Goal: Task Accomplishment & Management: Use online tool/utility

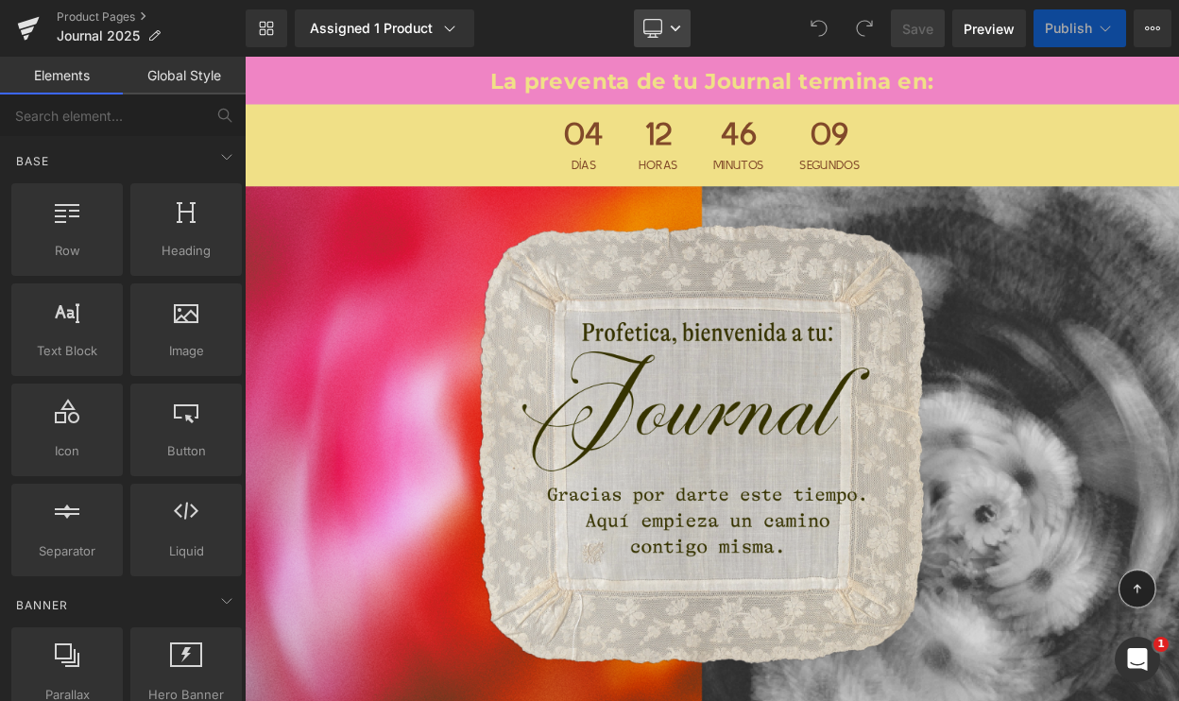
click at [672, 32] on icon at bounding box center [675, 28] width 11 height 11
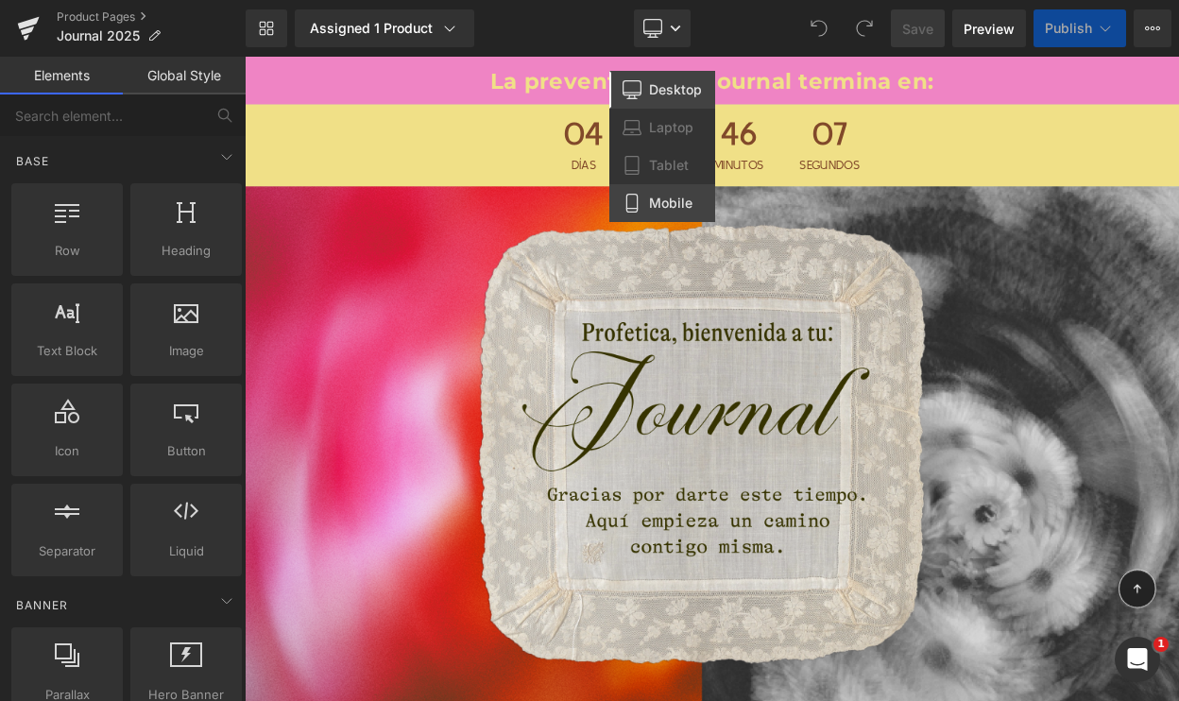
click at [691, 195] on span "Mobile" at bounding box center [670, 203] width 43 height 17
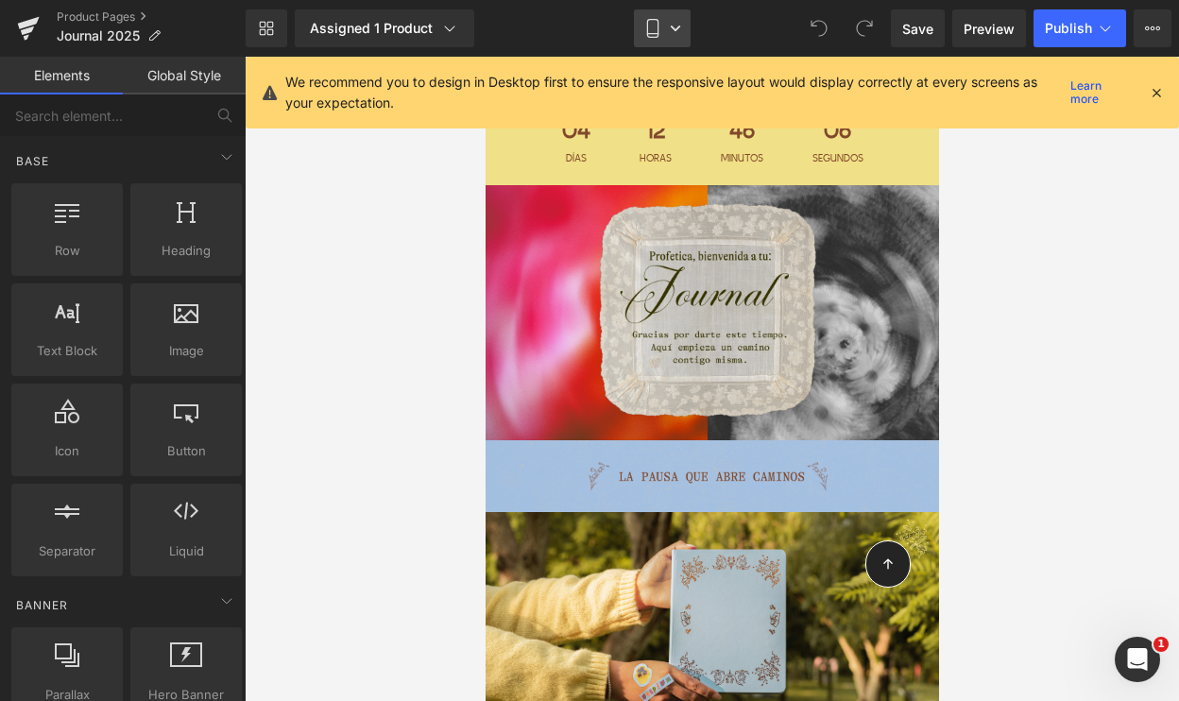
click at [652, 30] on icon at bounding box center [652, 28] width 19 height 19
click at [1164, 95] on icon at bounding box center [1156, 92] width 17 height 17
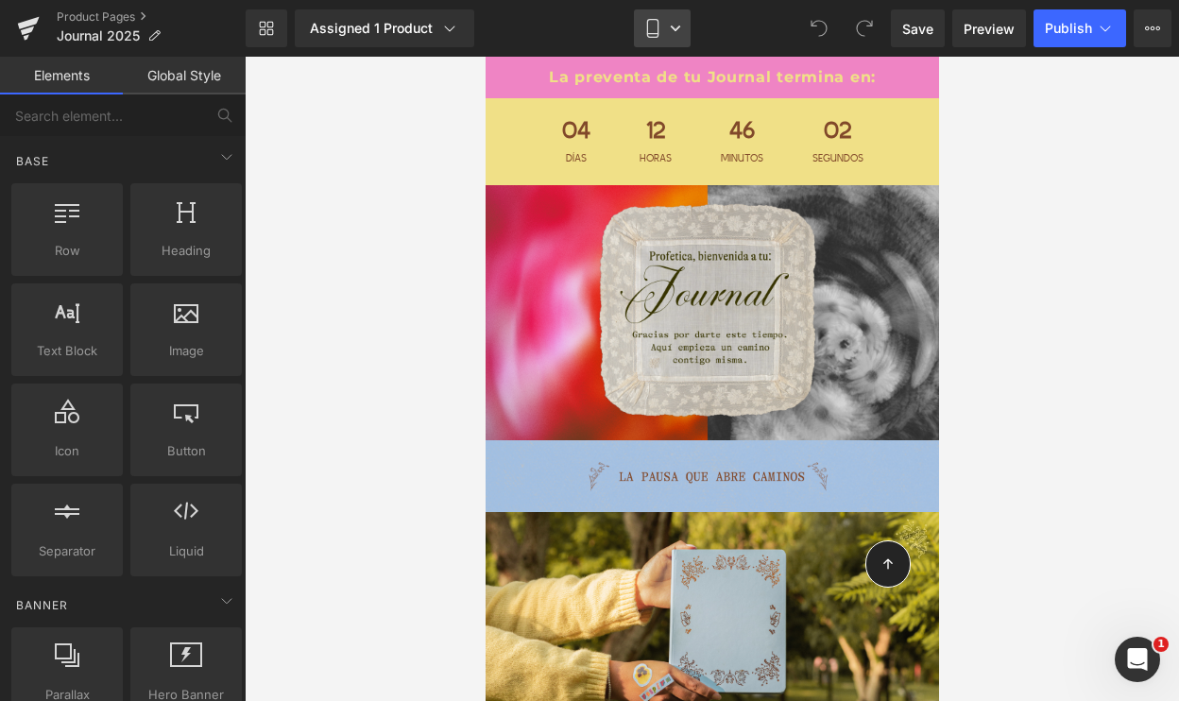
click at [686, 24] on link "Mobile" at bounding box center [662, 28] width 57 height 38
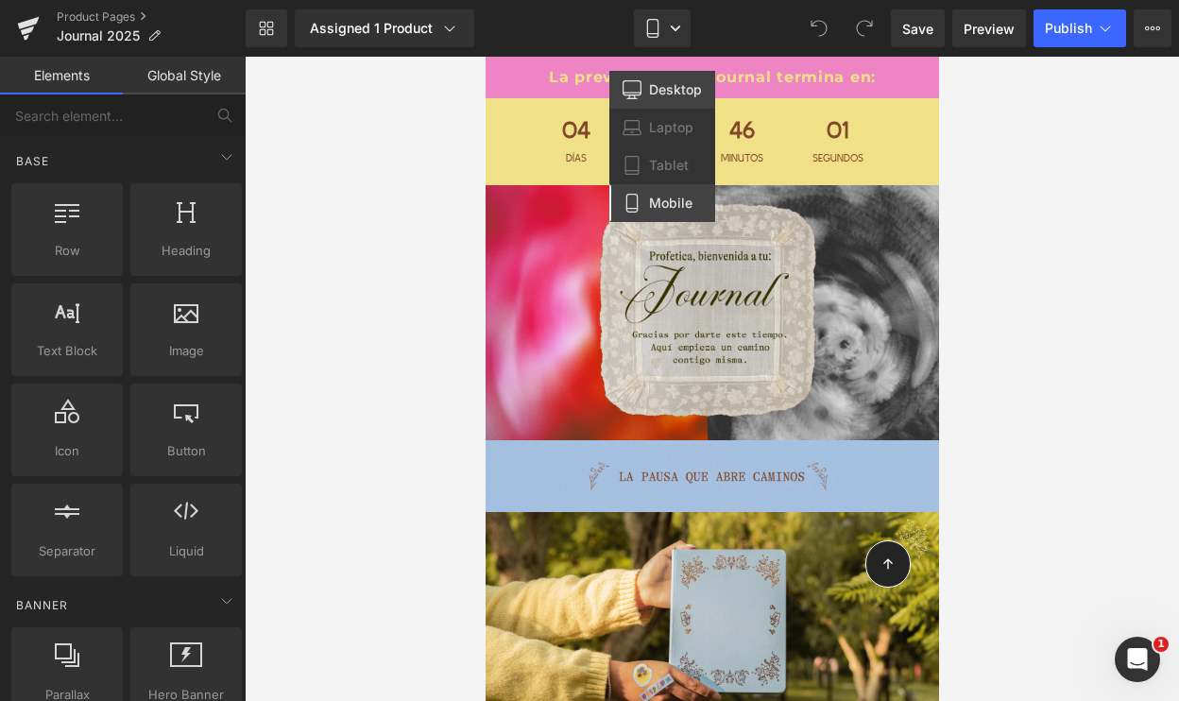
drag, startPoint x: 674, startPoint y: 93, endPoint x: 528, endPoint y: 21, distance: 163.1
click at [674, 93] on span "Desktop" at bounding box center [675, 89] width 53 height 17
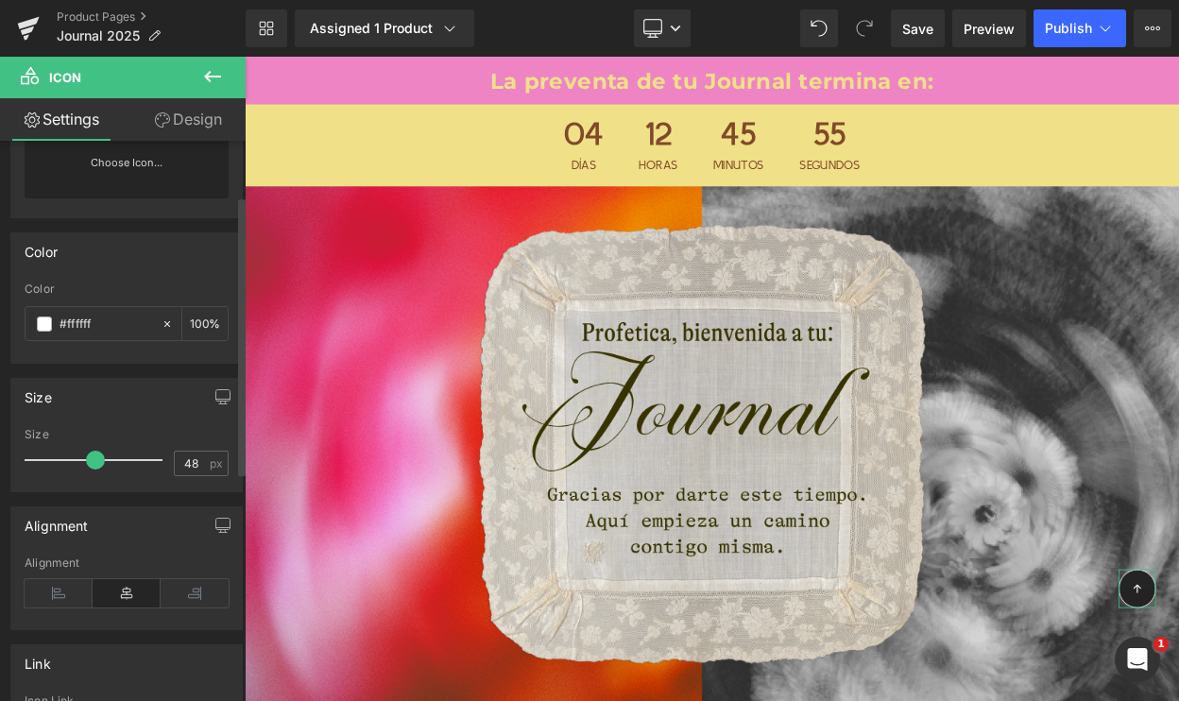
scroll to position [151, 0]
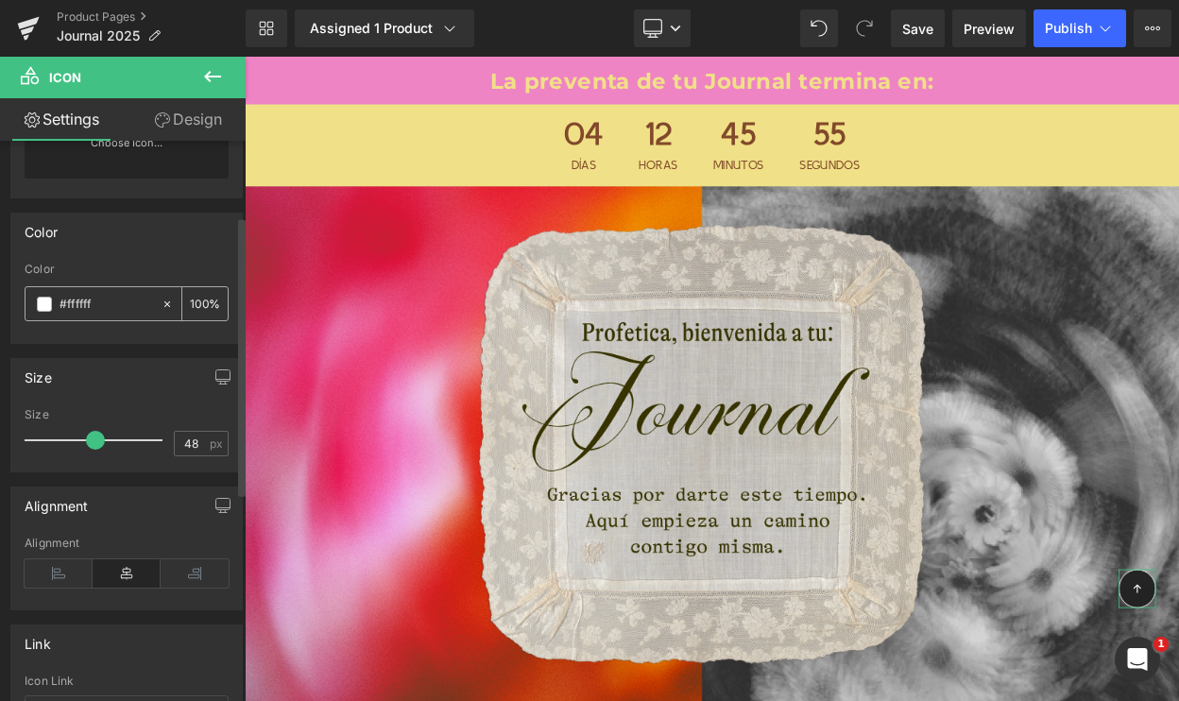
click at [48, 311] on span at bounding box center [44, 304] width 15 height 15
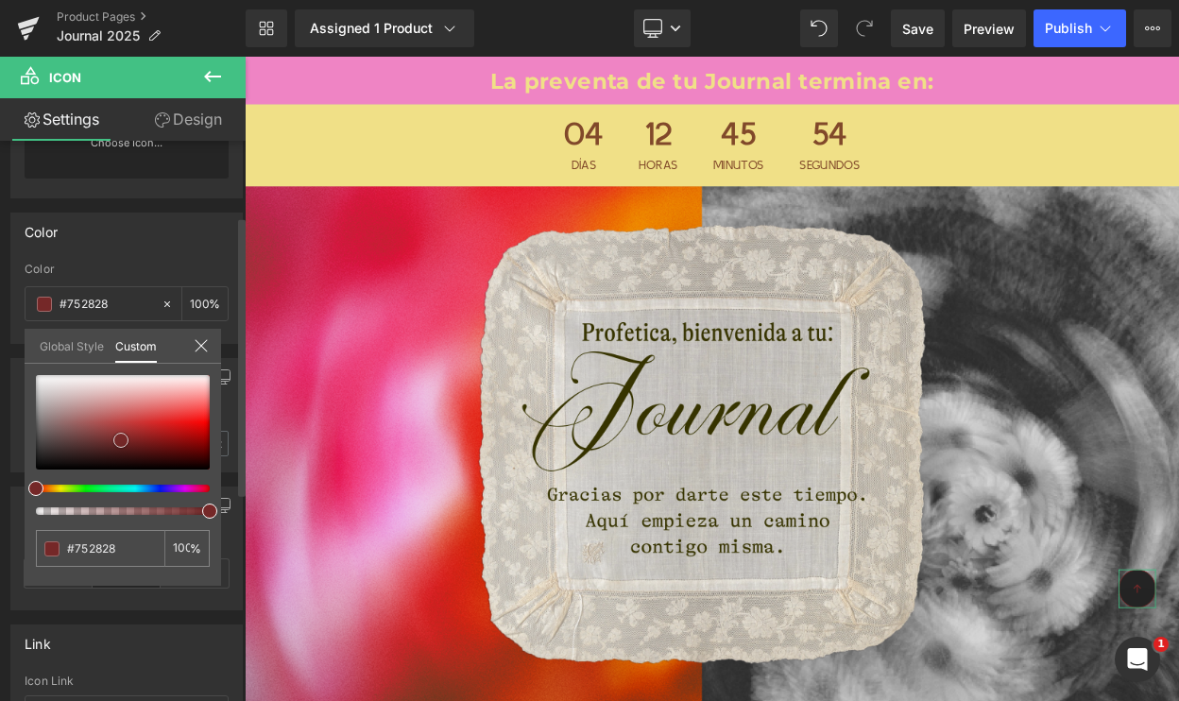
click at [121, 439] on div at bounding box center [123, 422] width 174 height 94
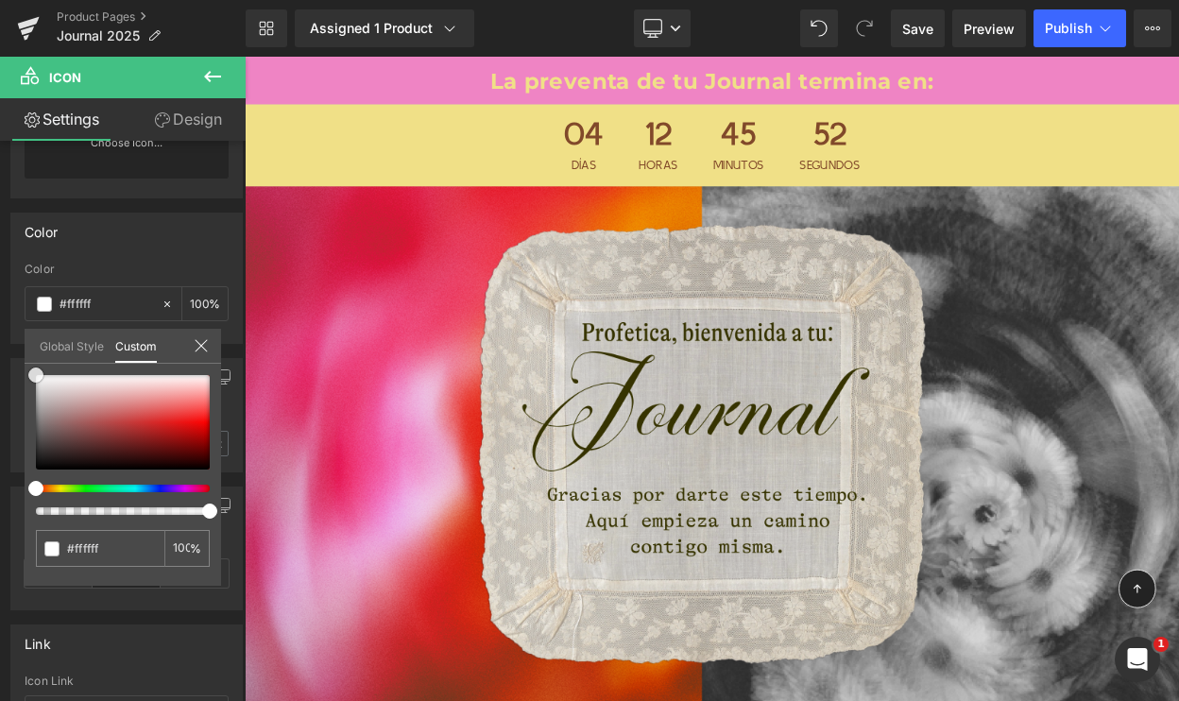
drag, startPoint x: 121, startPoint y: 438, endPoint x: -13, endPoint y: 346, distance: 163.0
click at [0, 346] on html "Icon You are previewing how the will restyle your page. You can not edit Elemen…" at bounding box center [589, 350] width 1179 height 701
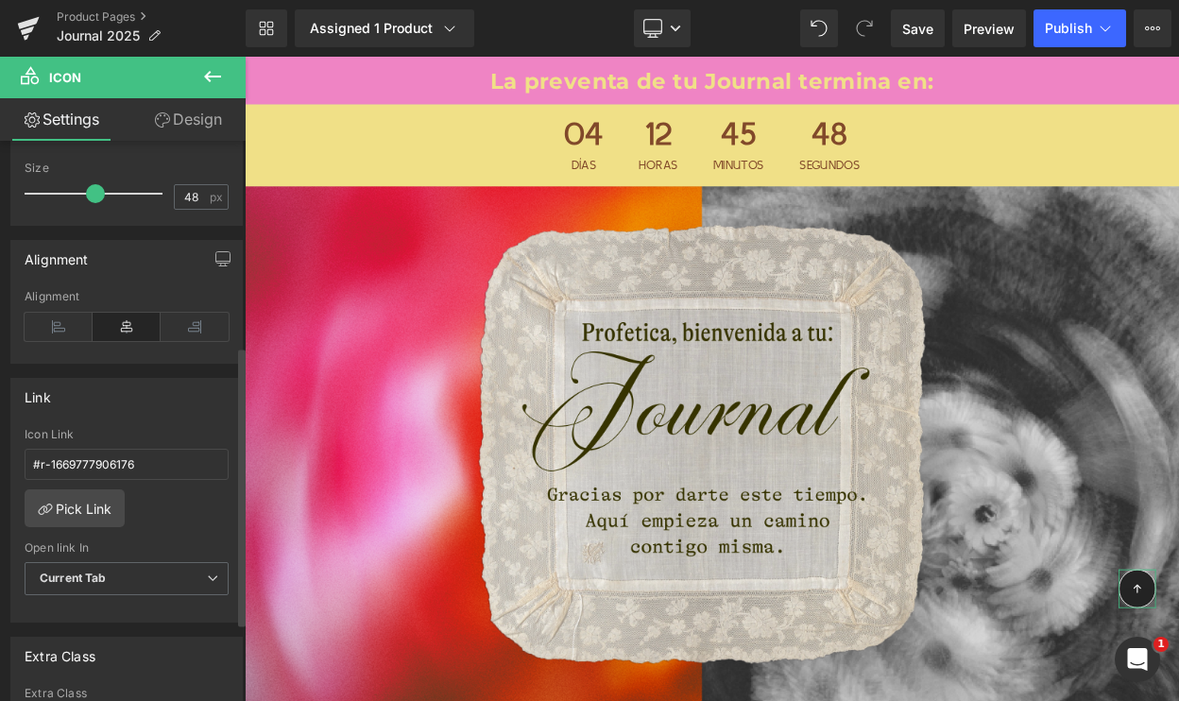
scroll to position [416, 0]
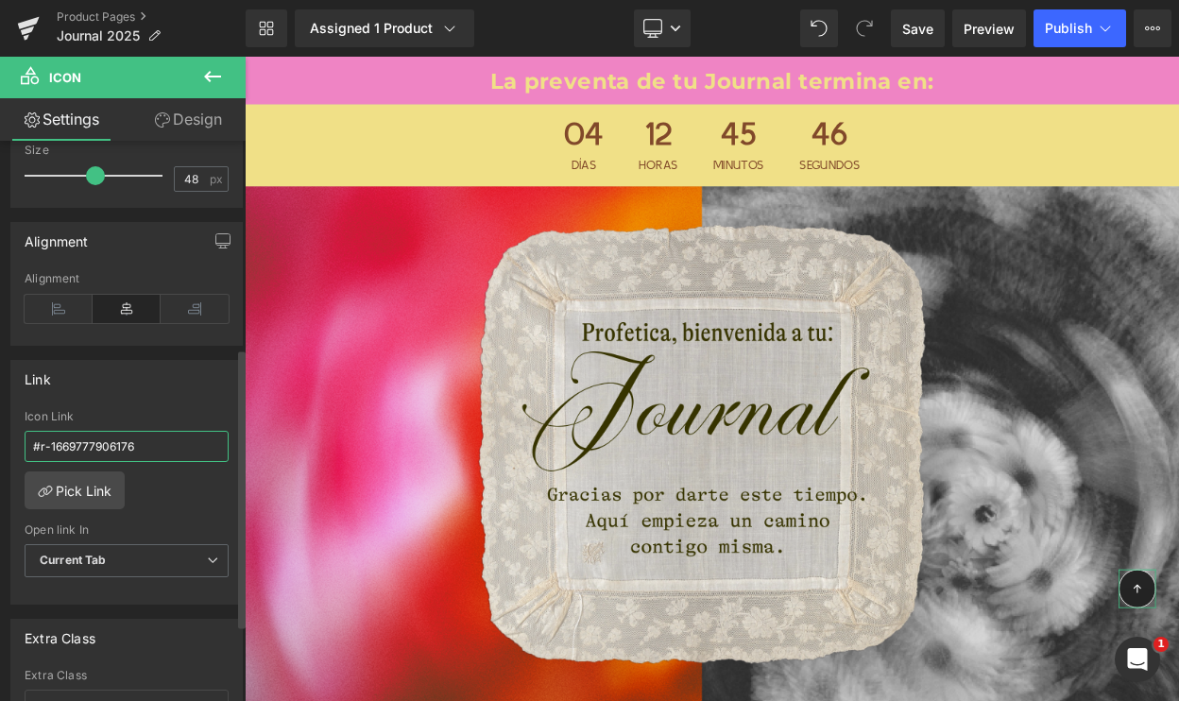
click at [100, 454] on input "#r-1669777906176" at bounding box center [127, 446] width 204 height 31
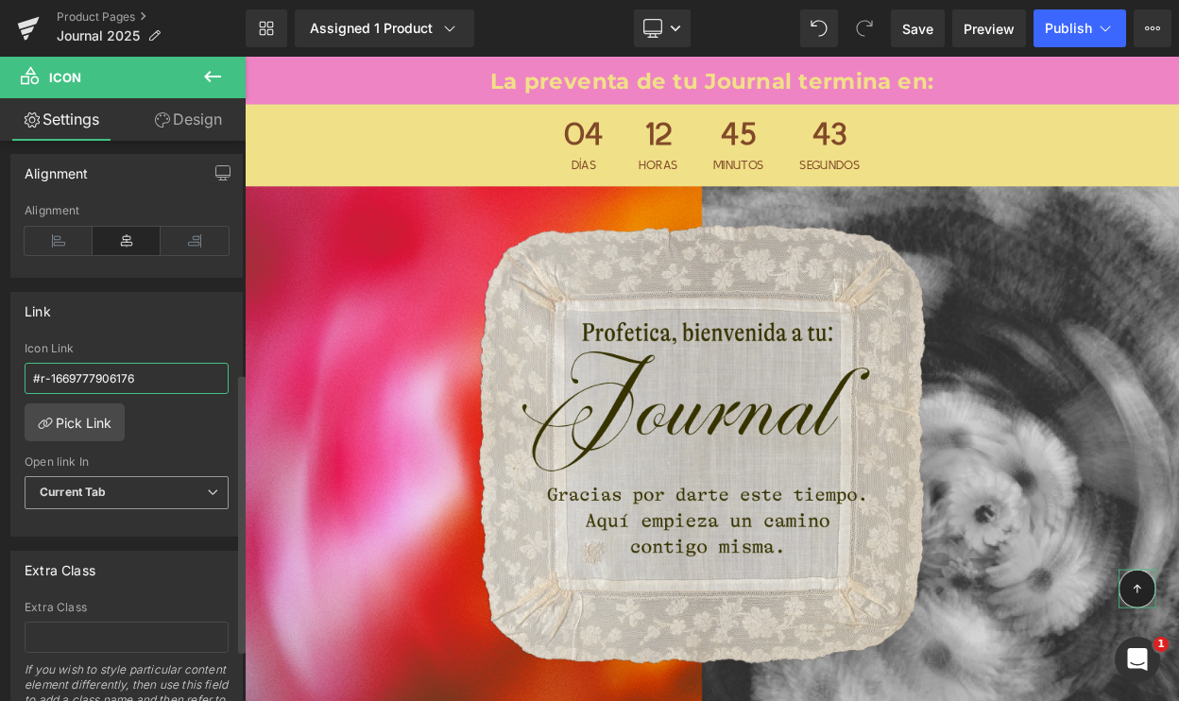
scroll to position [491, 0]
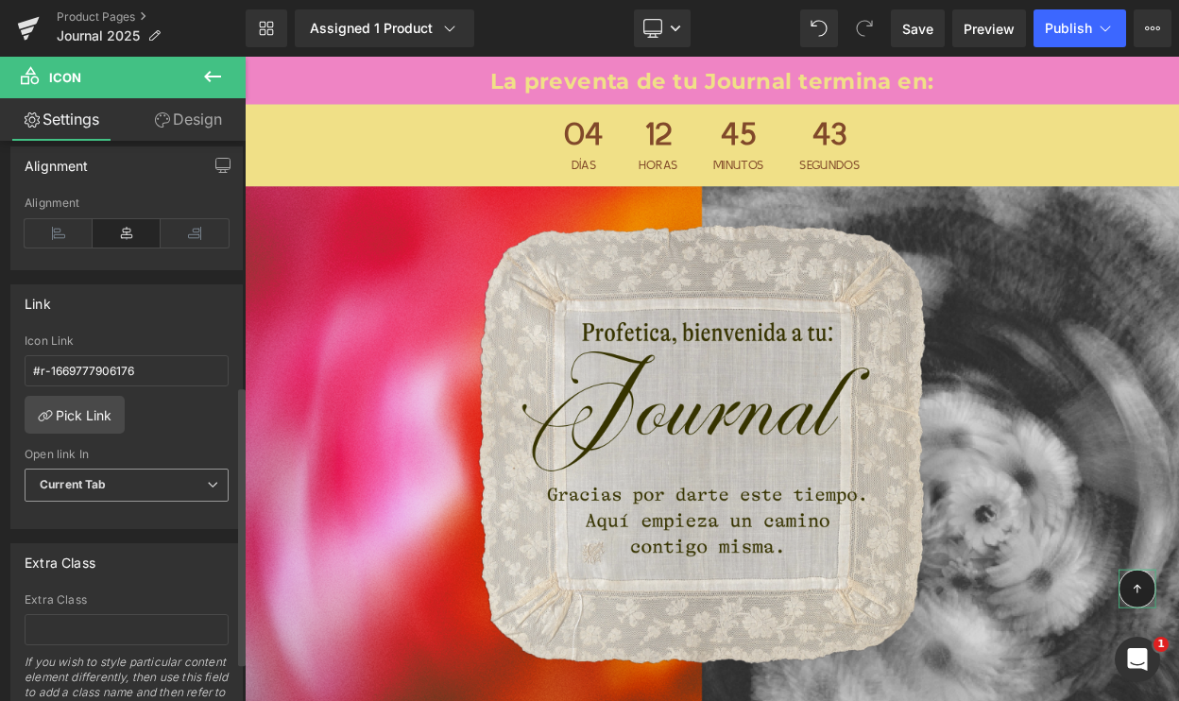
click at [136, 475] on span "Current Tab" at bounding box center [127, 485] width 204 height 33
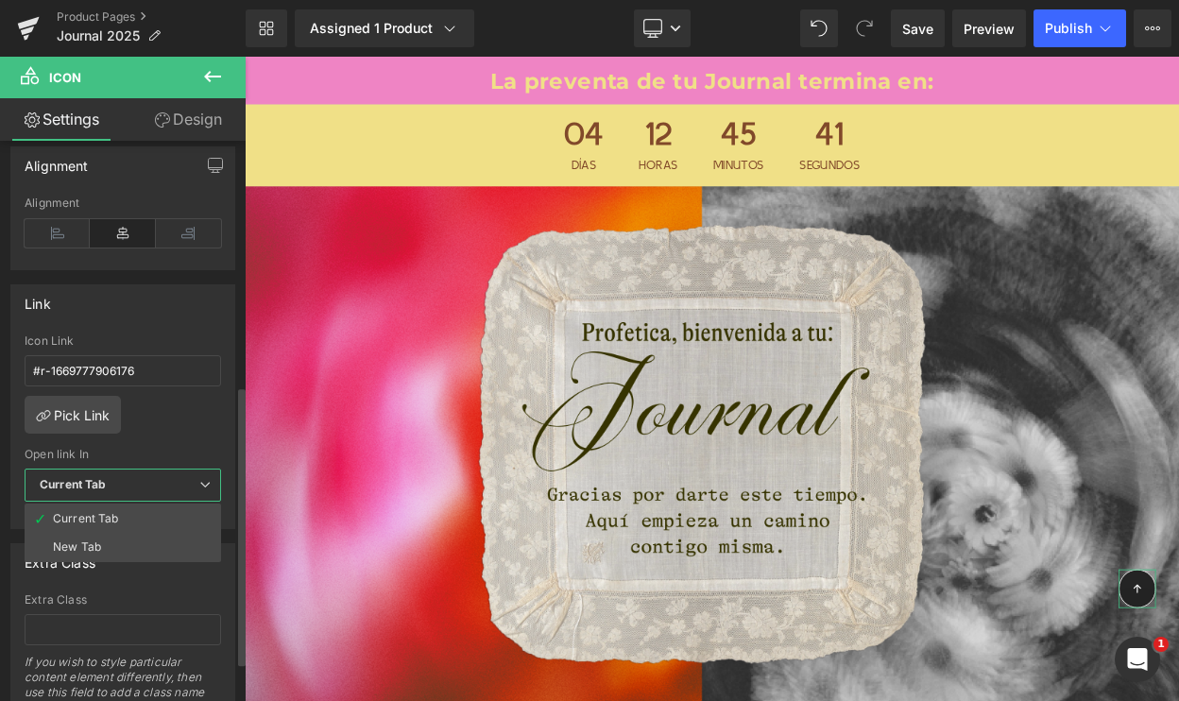
click at [138, 439] on div "#r-1669777906176 Icon Link #r-1669777906176 Pick Link Current Tab New Tab Open …" at bounding box center [122, 431] width 223 height 194
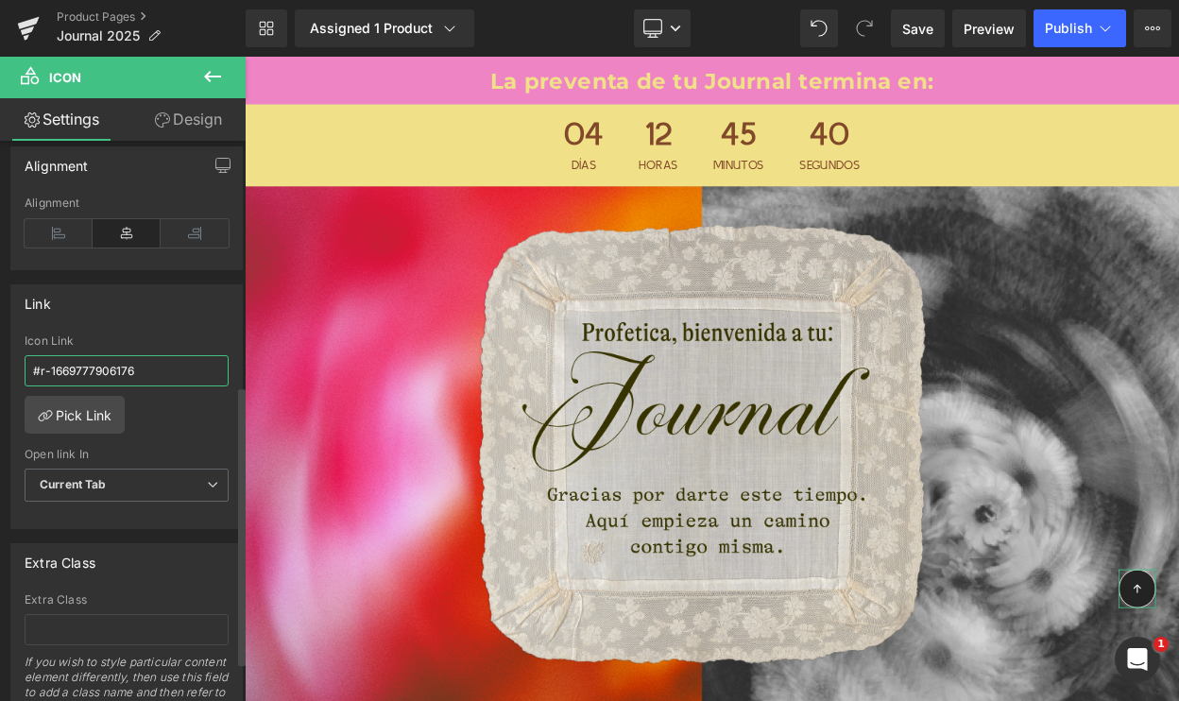
click at [51, 371] on input "#r-1669777906176" at bounding box center [127, 370] width 204 height 31
click at [71, 426] on link "Pick Link" at bounding box center [75, 415] width 100 height 38
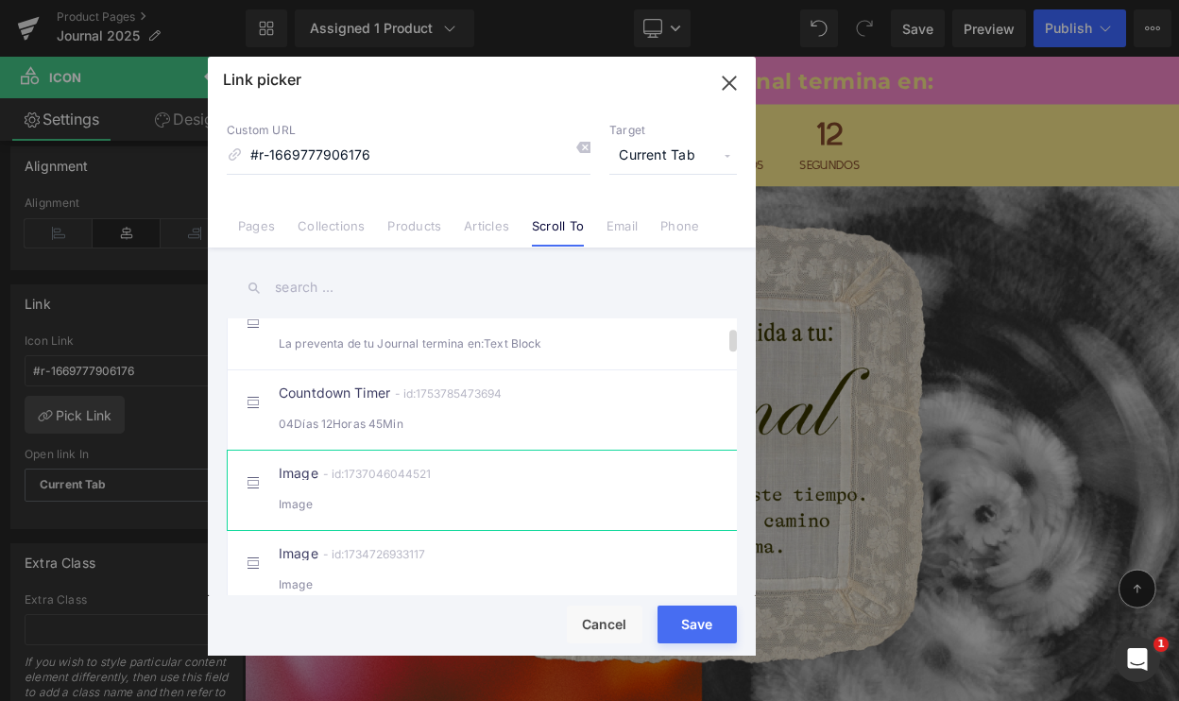
scroll to position [76, 0]
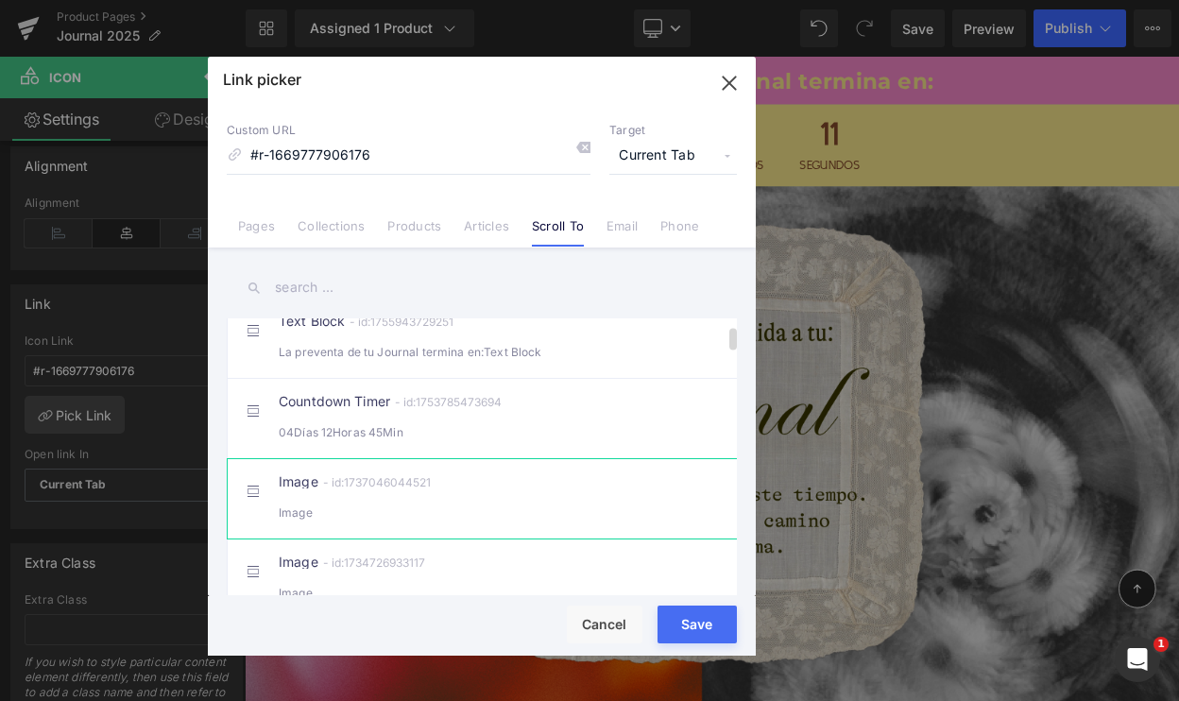
drag, startPoint x: 693, startPoint y: 608, endPoint x: 550, endPoint y: 674, distance: 158.1
click at [0, 0] on button "Save" at bounding box center [0, 0] width 0 height 0
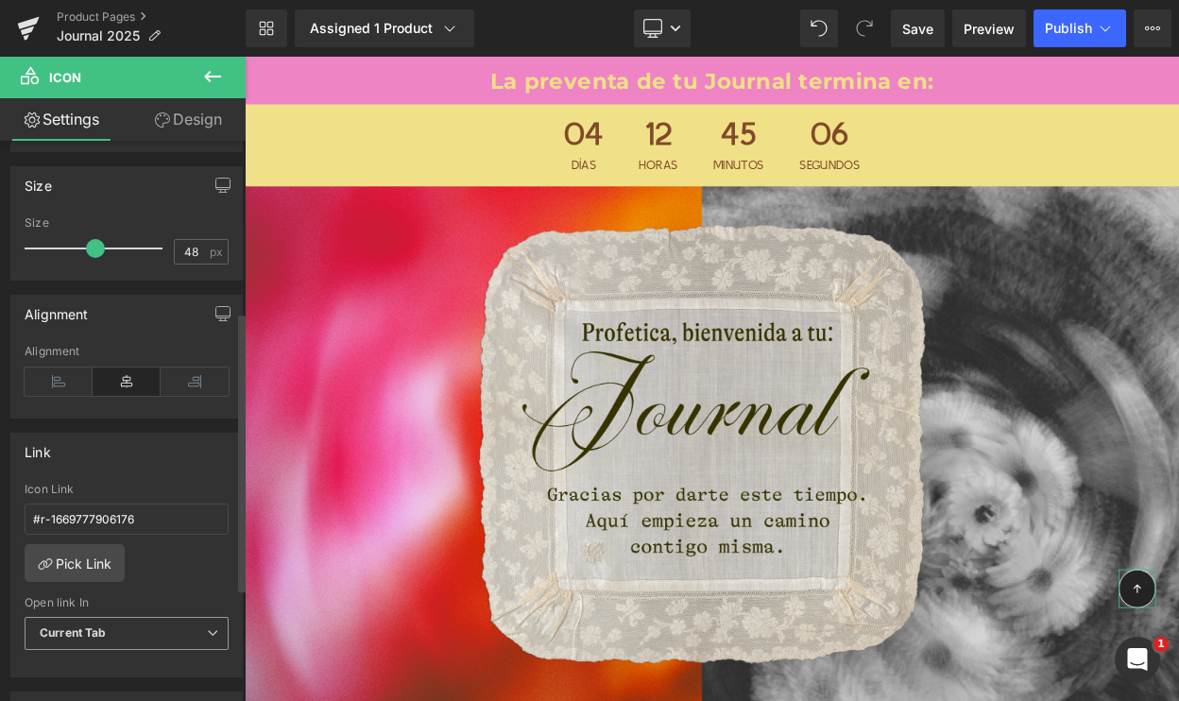
scroll to position [0, 0]
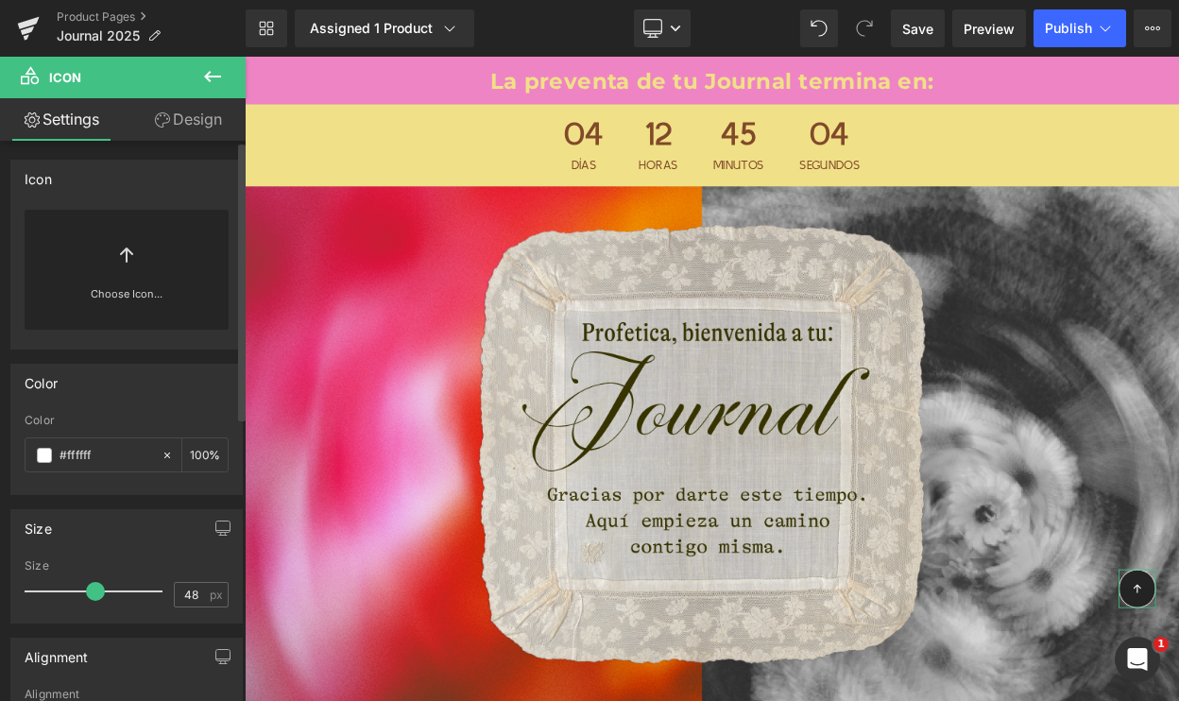
click at [134, 287] on link "Choose Icon..." at bounding box center [127, 307] width 204 height 44
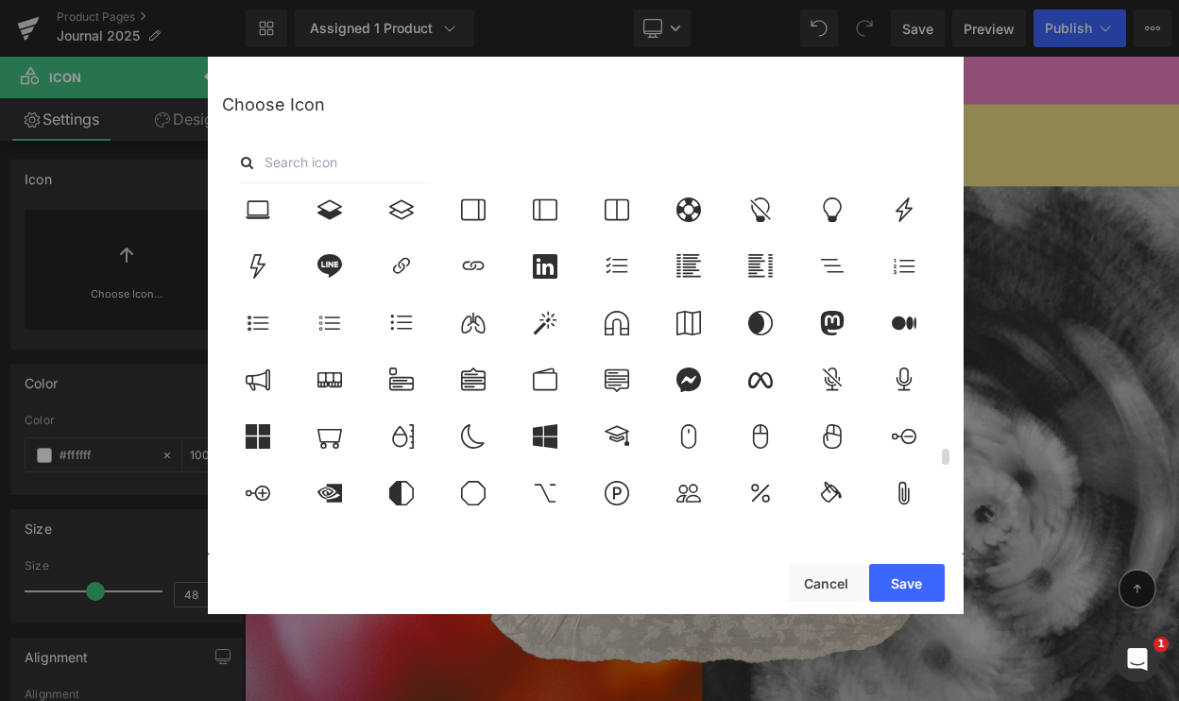
scroll to position [5561, 0]
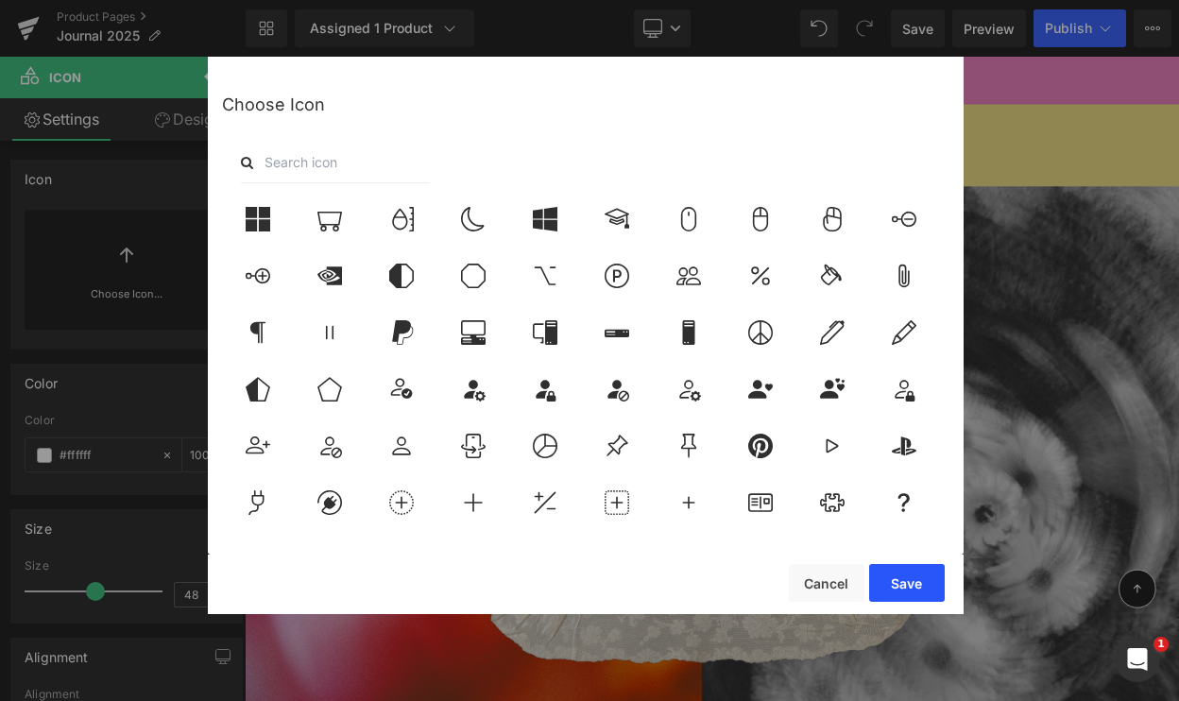
click at [0, 0] on button "Save" at bounding box center [0, 0] width 0 height 0
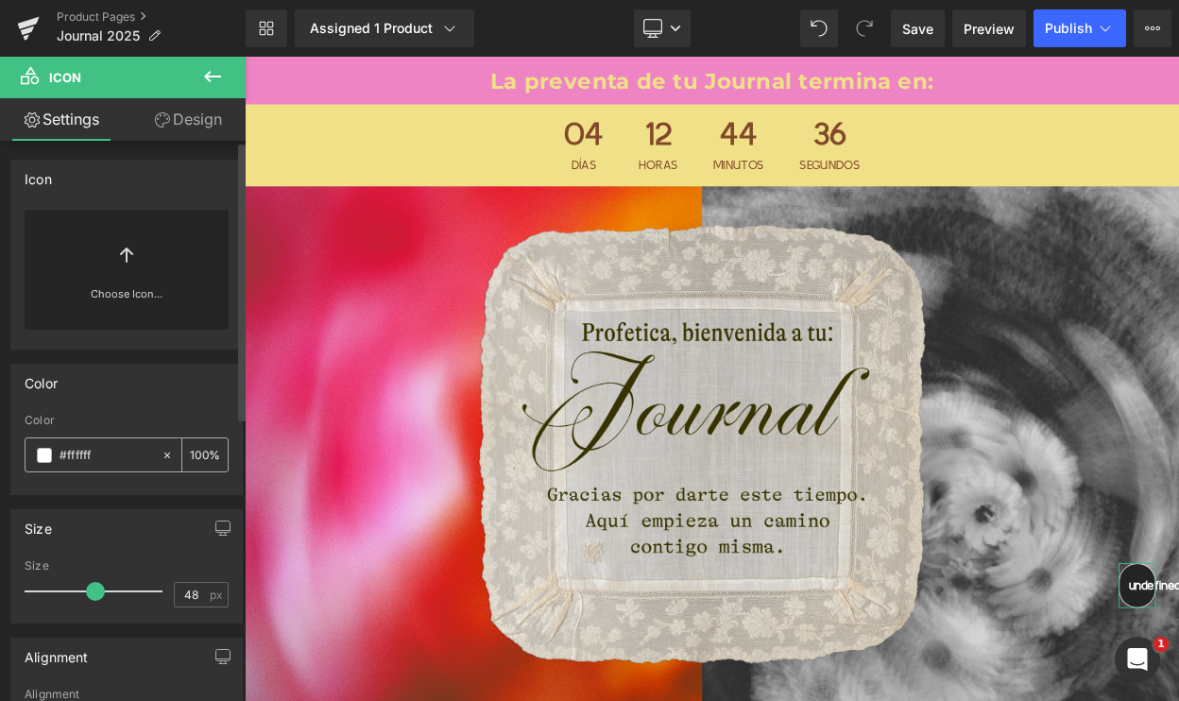
click at [47, 460] on span at bounding box center [44, 455] width 15 height 15
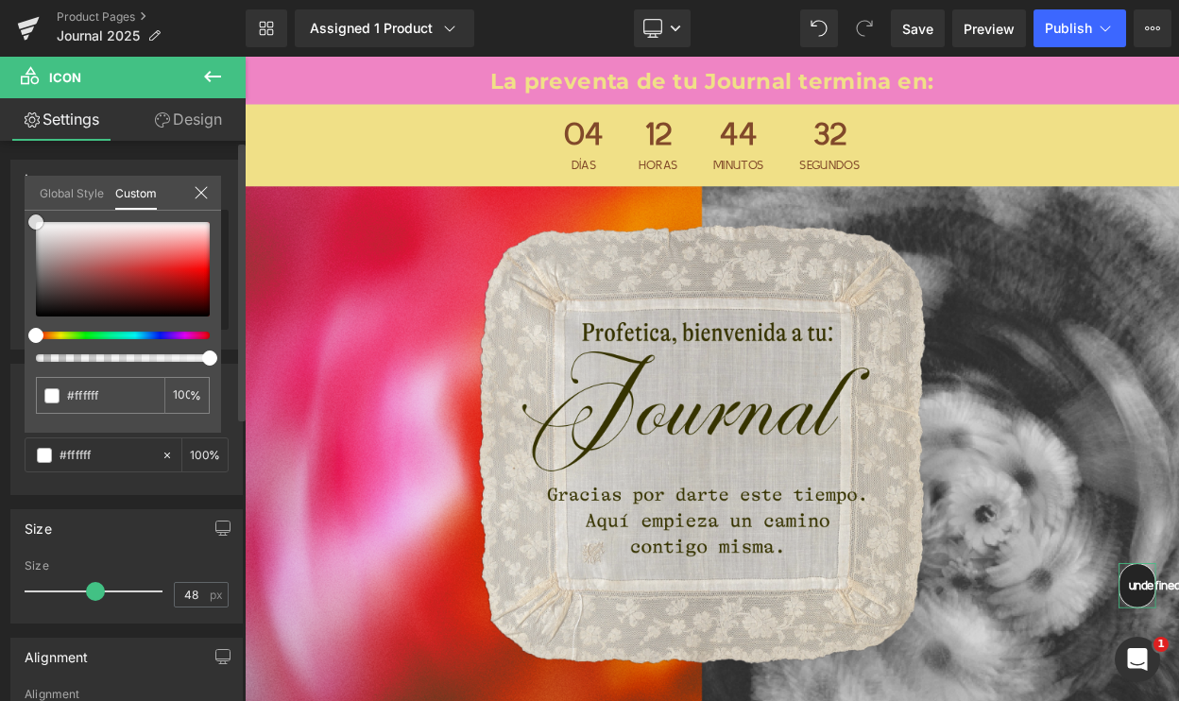
drag, startPoint x: 57, startPoint y: 247, endPoint x: 22, endPoint y: 200, distance: 58.0
click at [22, 350] on div "Color rgba(255, 255, 255, 1) Color #ffffff 100 % Global Style Custom Setup Glob…" at bounding box center [127, 422] width 254 height 145
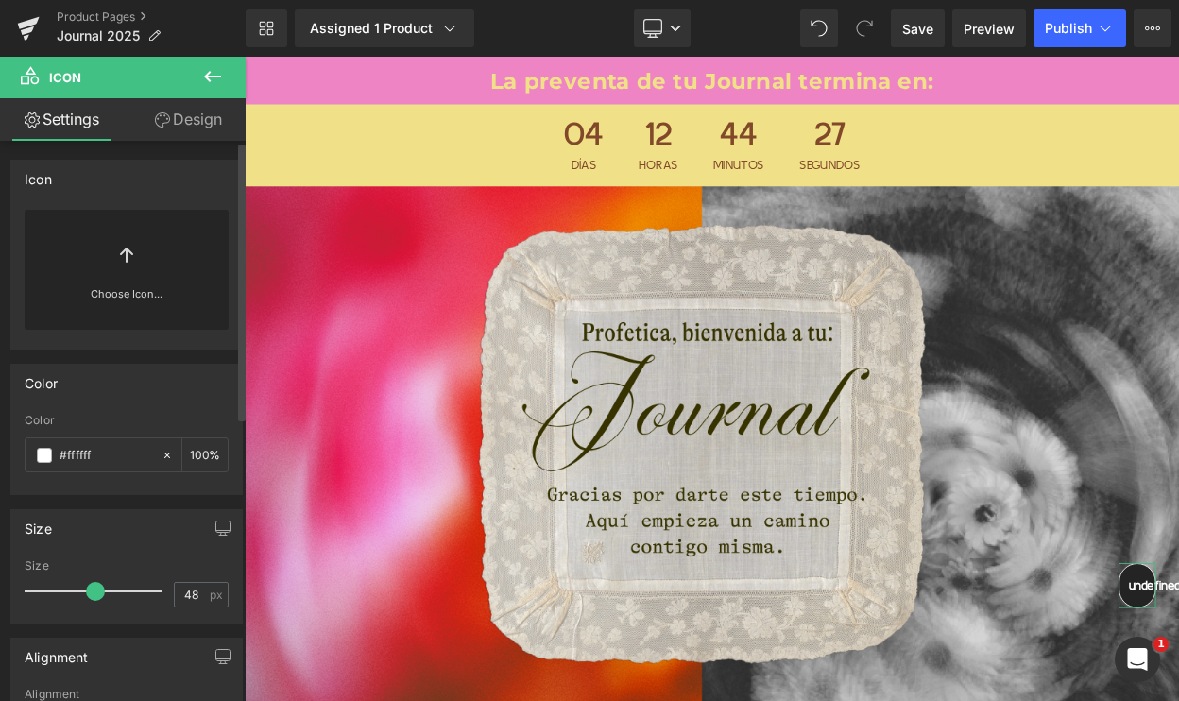
click at [159, 128] on link "Design" at bounding box center [188, 119] width 123 height 43
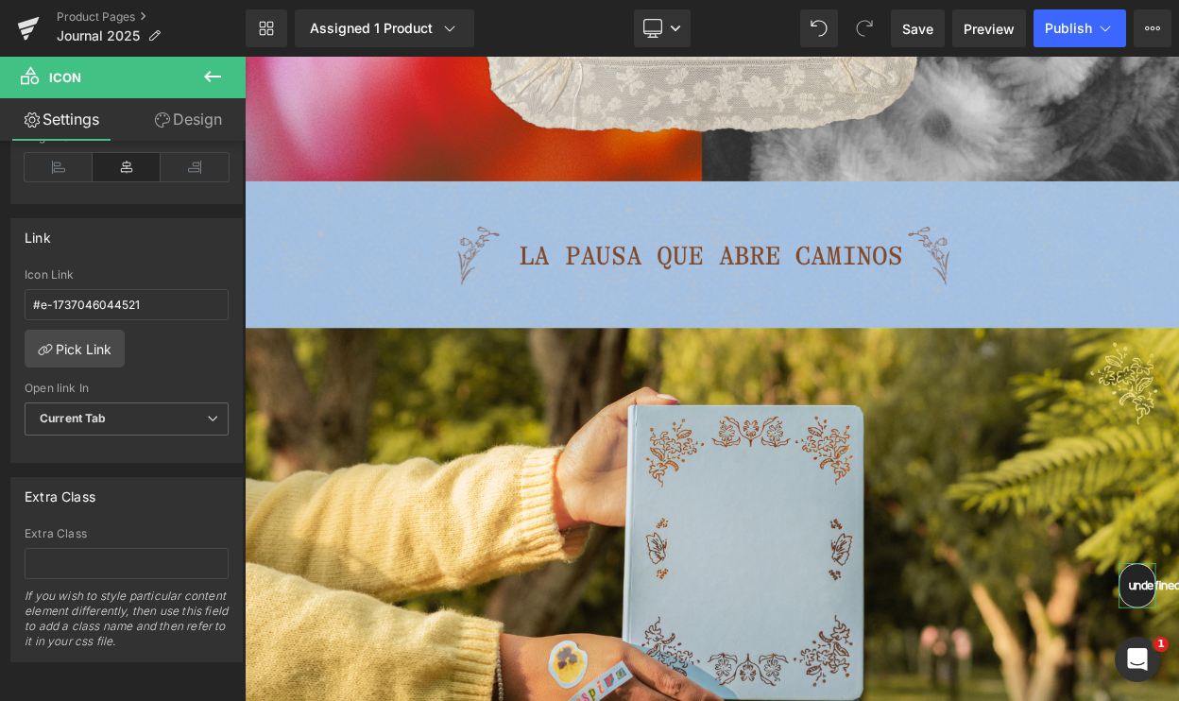
scroll to position [571, 0]
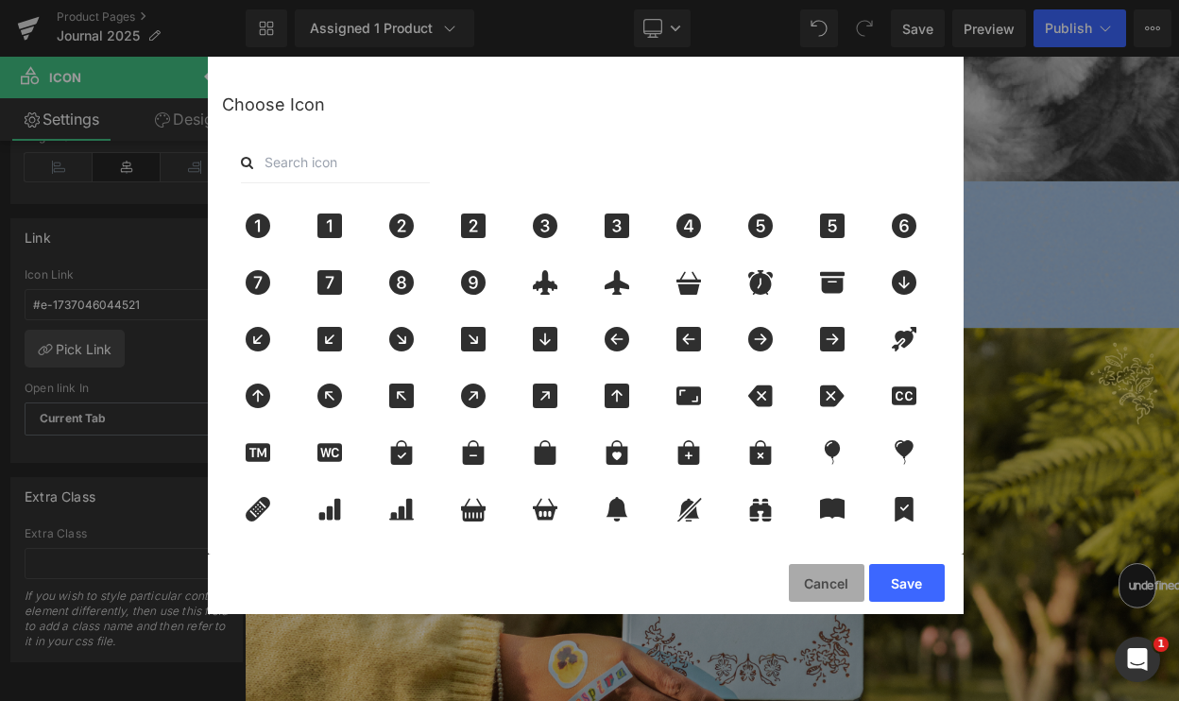
click at [801, 574] on button "Cancel" at bounding box center [827, 583] width 76 height 38
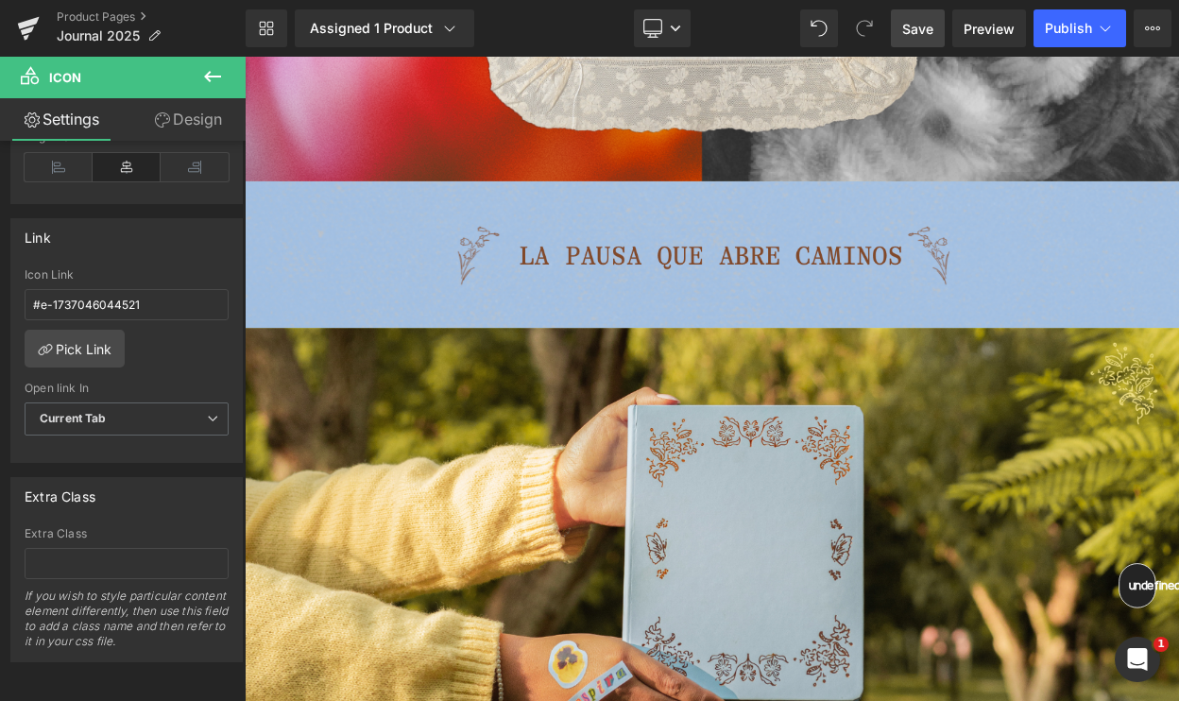
click at [929, 21] on span "Save" at bounding box center [917, 29] width 31 height 20
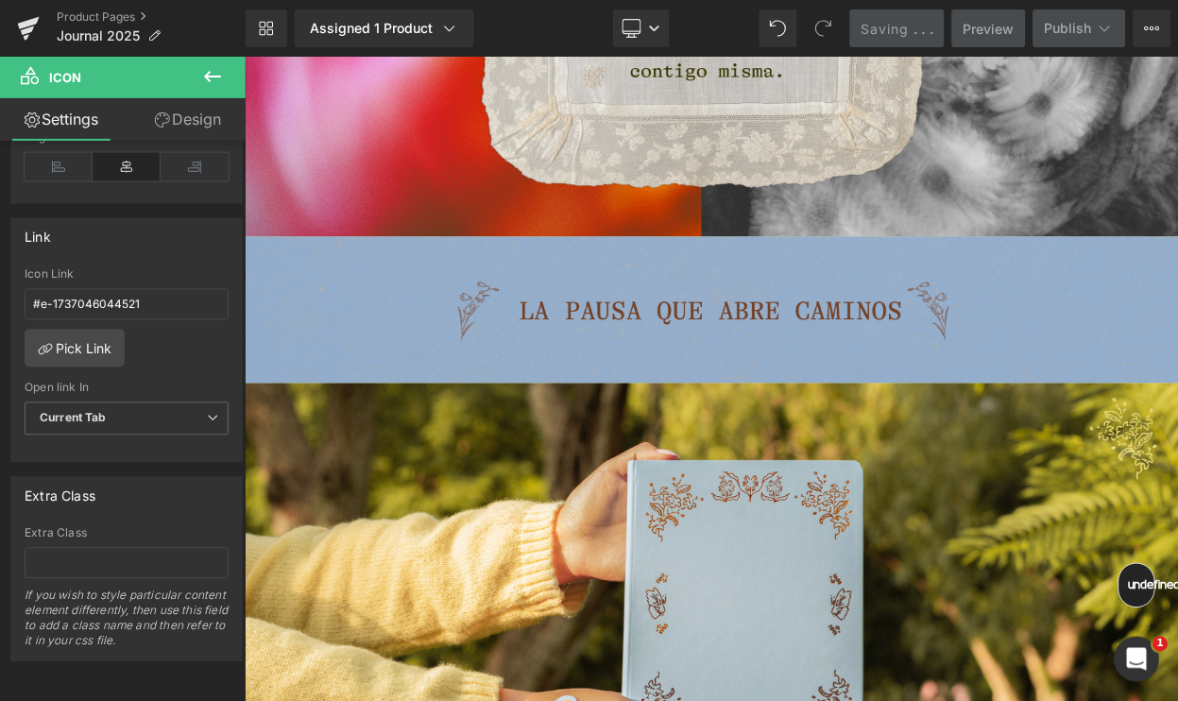
scroll to position [0, 0]
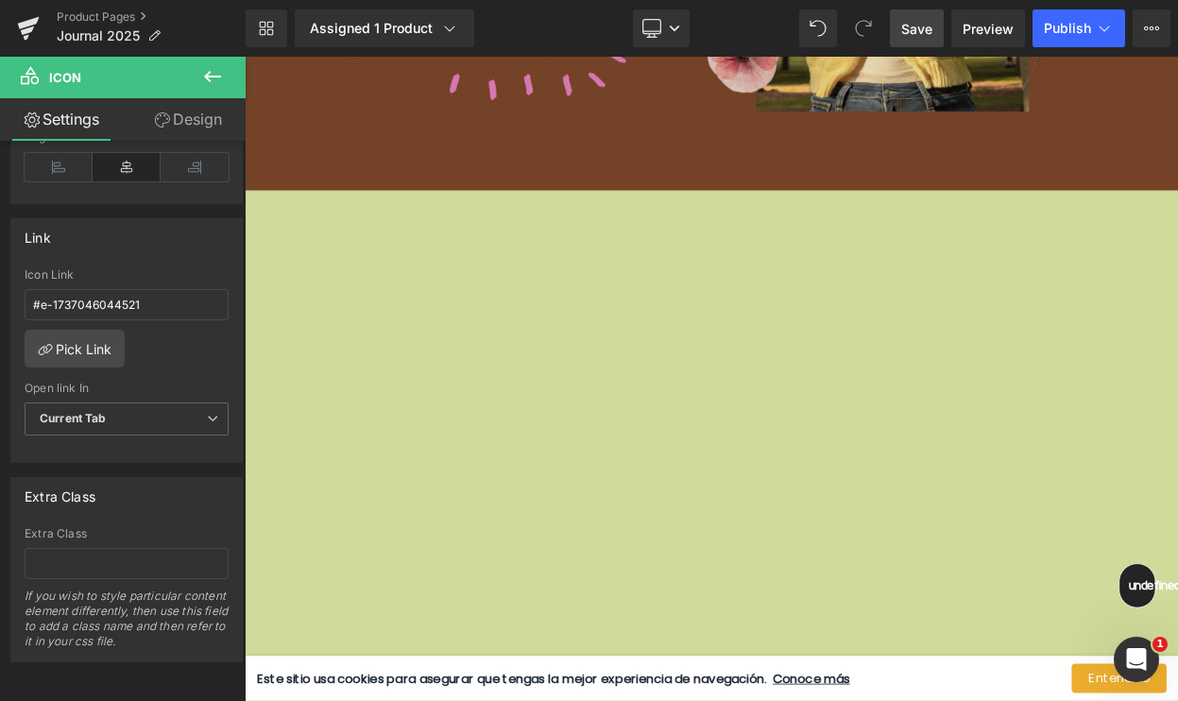
scroll to position [6686, 0]
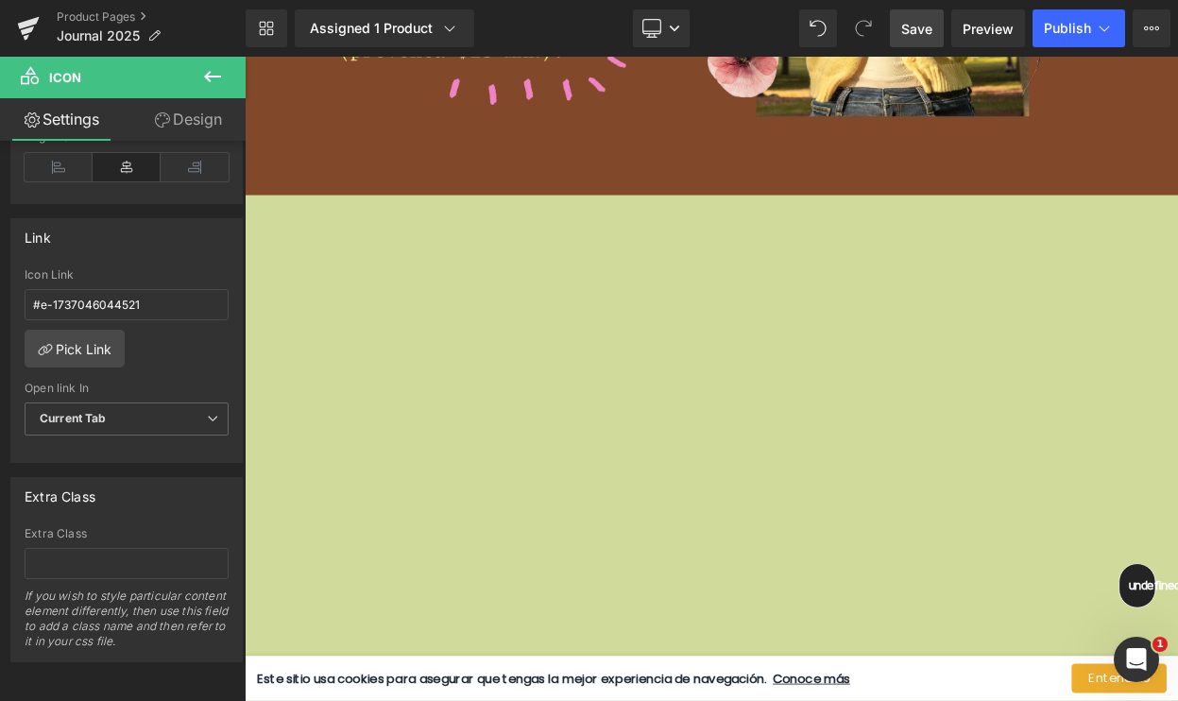
click at [209, 82] on icon at bounding box center [212, 76] width 23 height 23
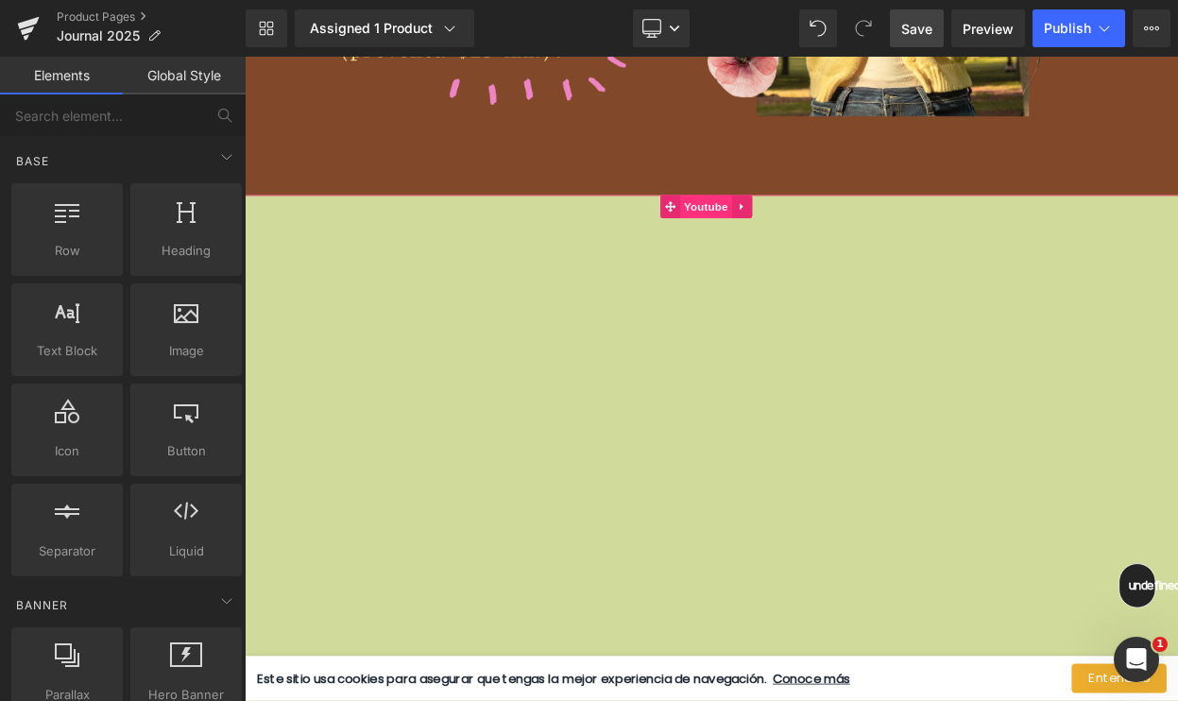
click at [802, 226] on span "Youtube" at bounding box center [808, 240] width 63 height 28
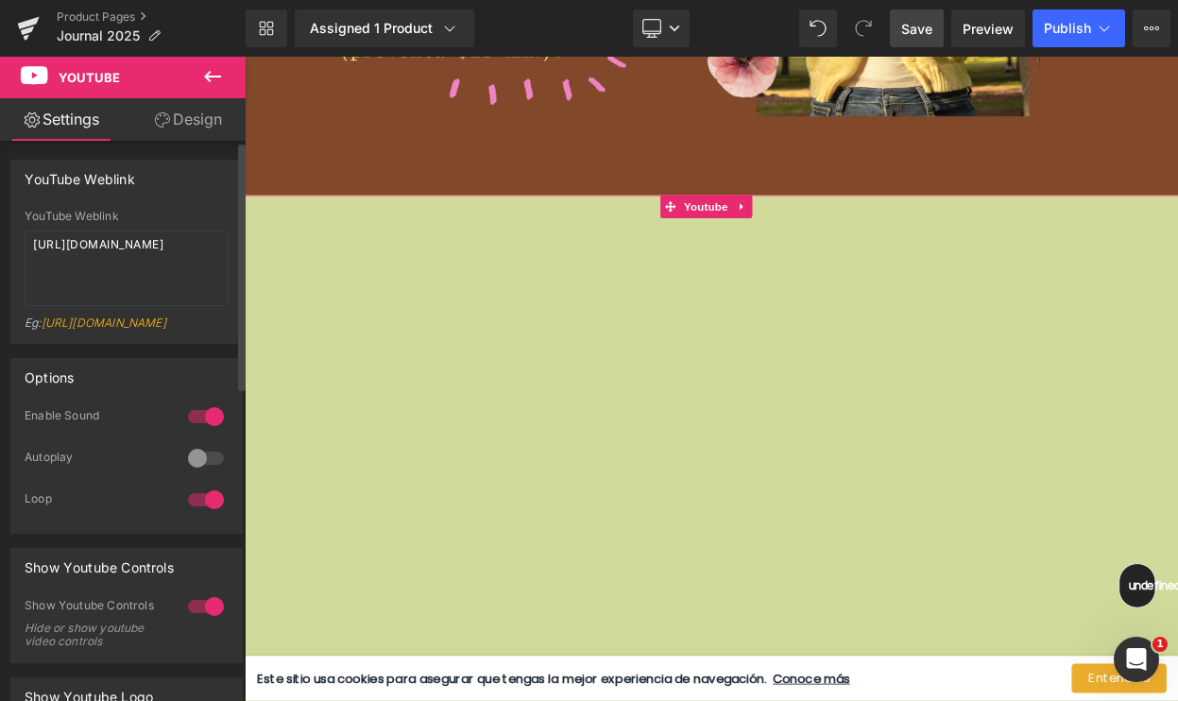
click at [206, 473] on div at bounding box center [205, 458] width 45 height 30
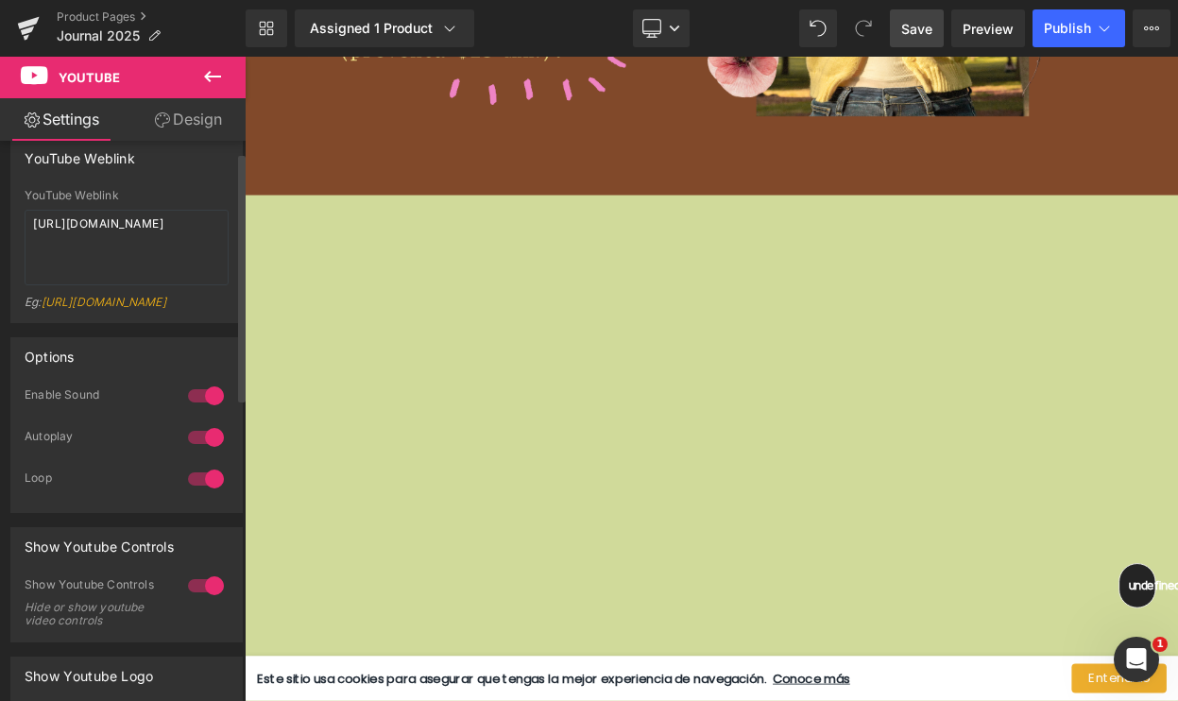
scroll to position [26, 0]
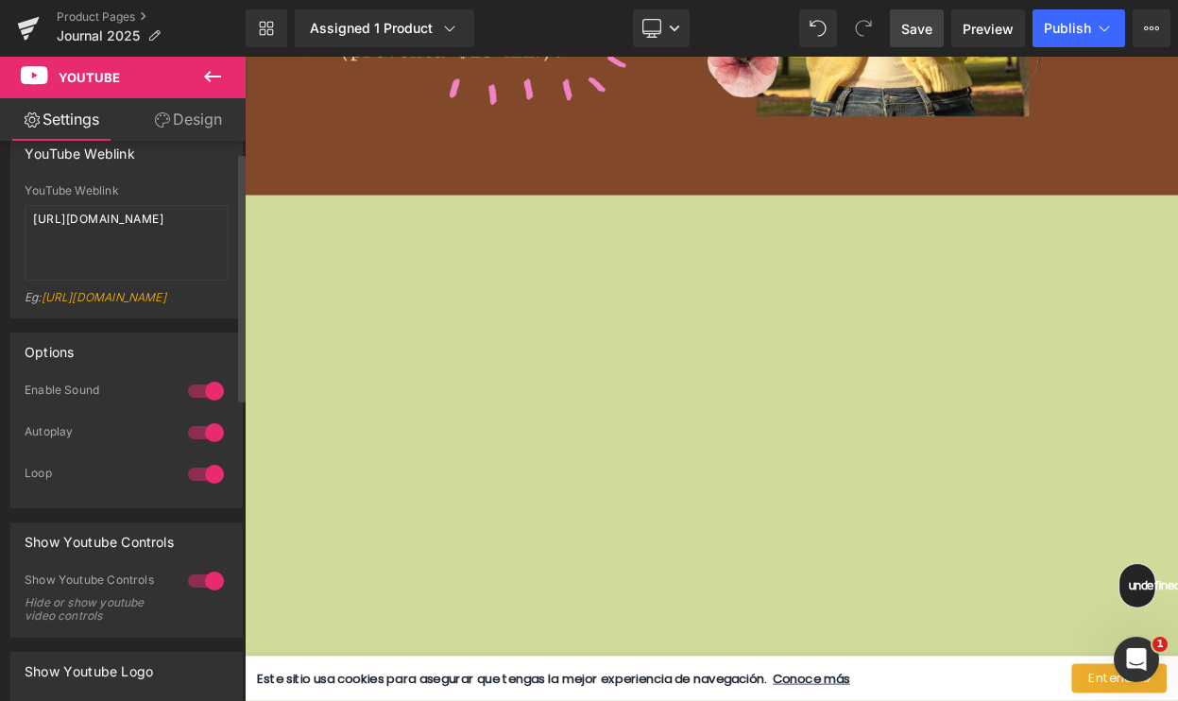
click at [193, 406] on div at bounding box center [205, 391] width 45 height 30
click at [925, 37] on span "Save" at bounding box center [916, 29] width 31 height 20
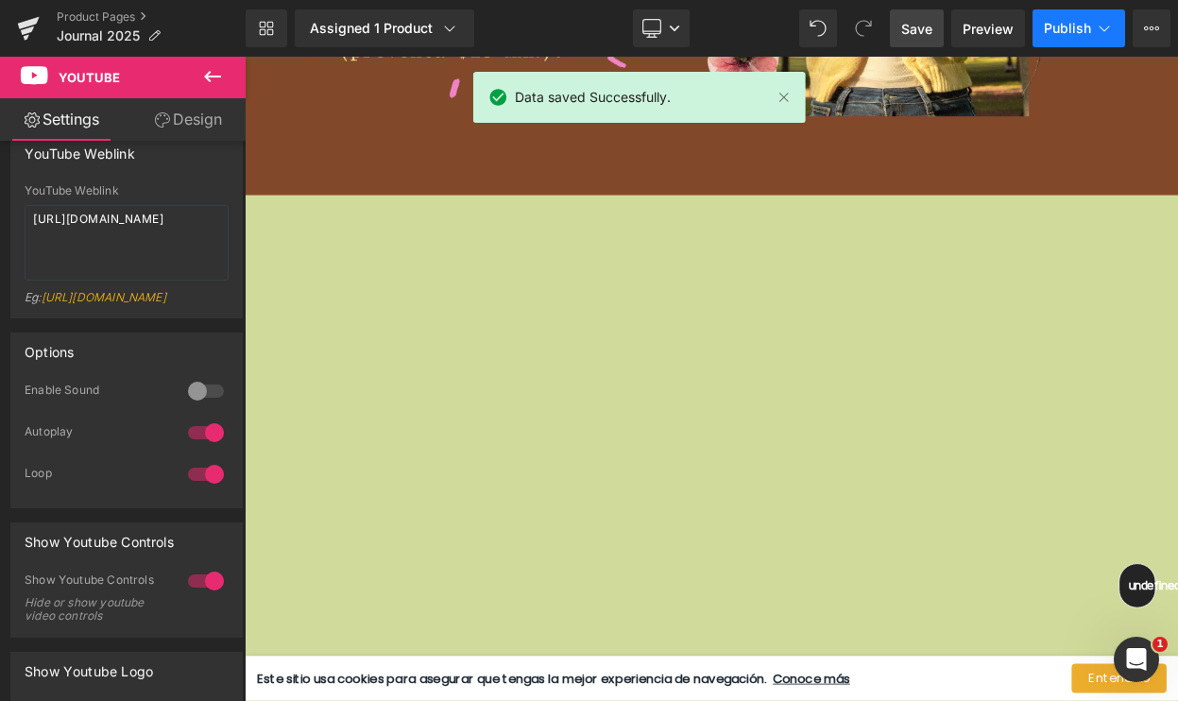
click at [1060, 18] on button "Publish" at bounding box center [1079, 28] width 93 height 38
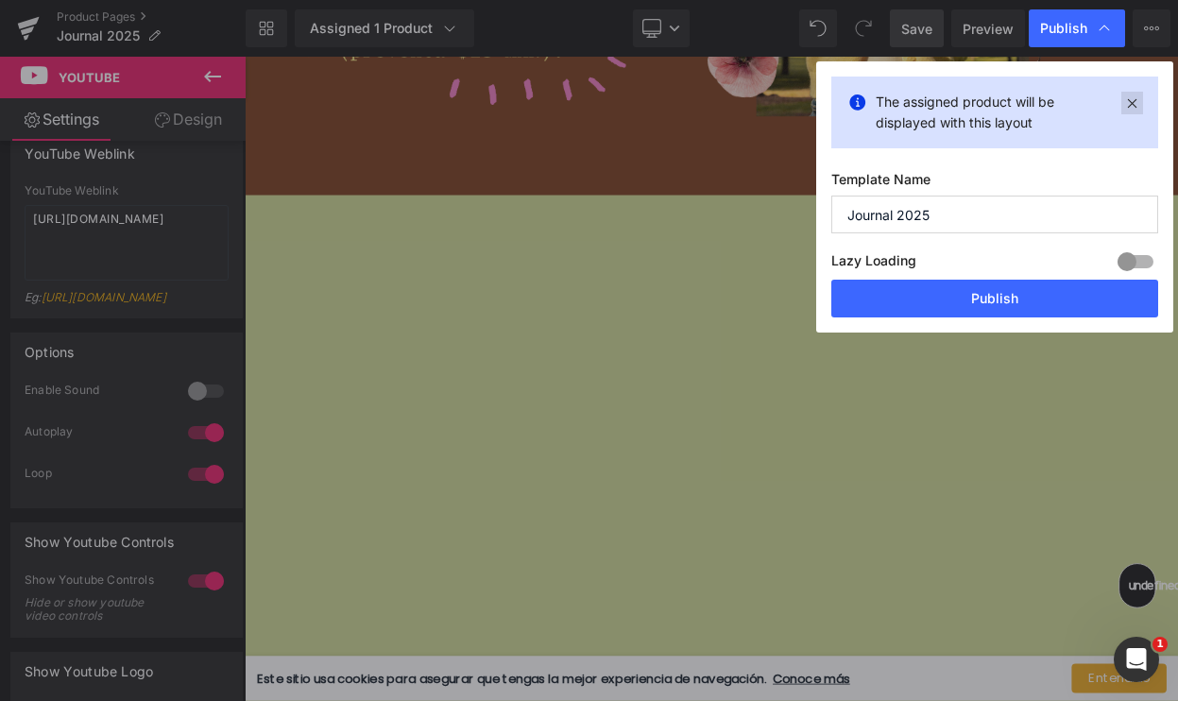
click at [1135, 97] on icon at bounding box center [1132, 103] width 22 height 23
